Goal: Information Seeking & Learning: Stay updated

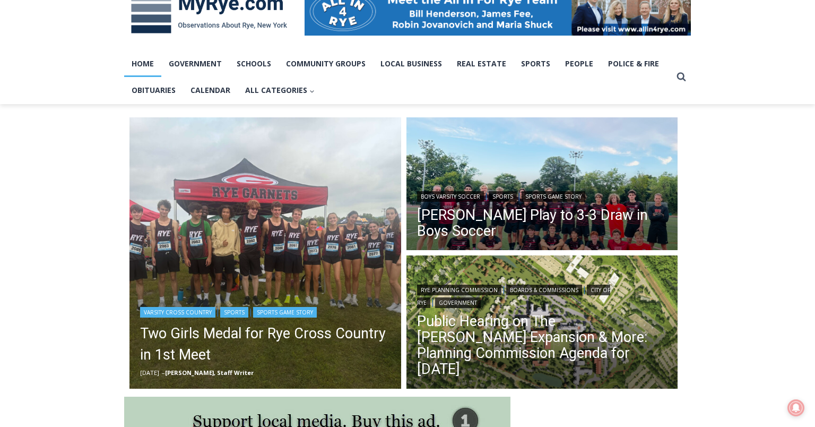
scroll to position [223, 0]
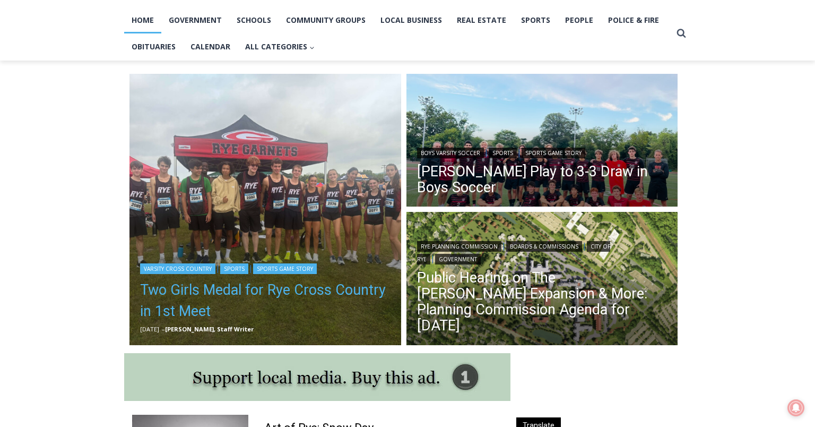
click at [248, 295] on link "Two Girls Medal for Rye Cross Country in 1st Meet" at bounding box center [265, 300] width 250 height 42
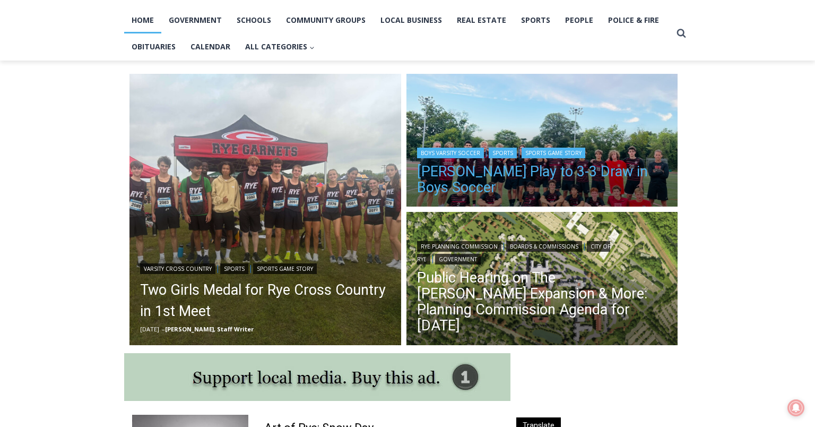
click at [512, 172] on link "[PERSON_NAME] Play to 3-3 Draw in Boys Soccer" at bounding box center [542, 179] width 250 height 32
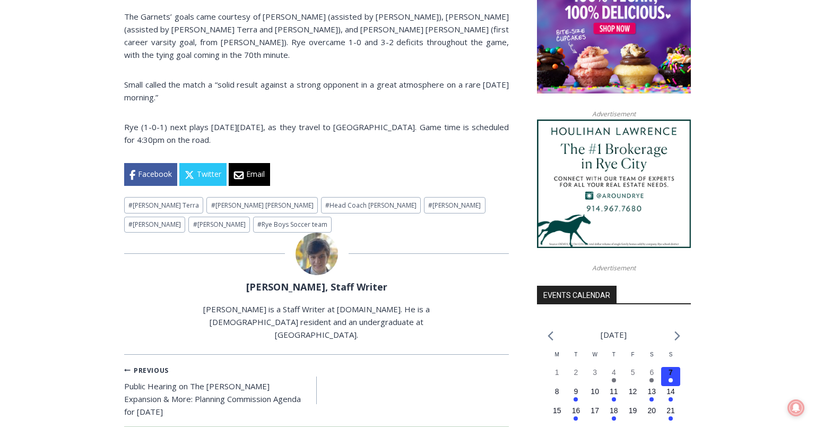
scroll to position [898, 0]
